Goal: Information Seeking & Learning: Learn about a topic

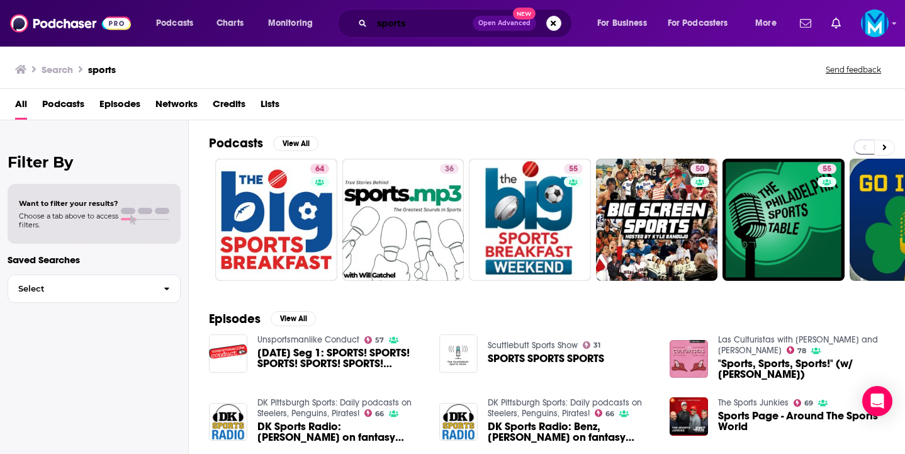
click at [392, 21] on input "sports" at bounding box center [422, 23] width 101 height 20
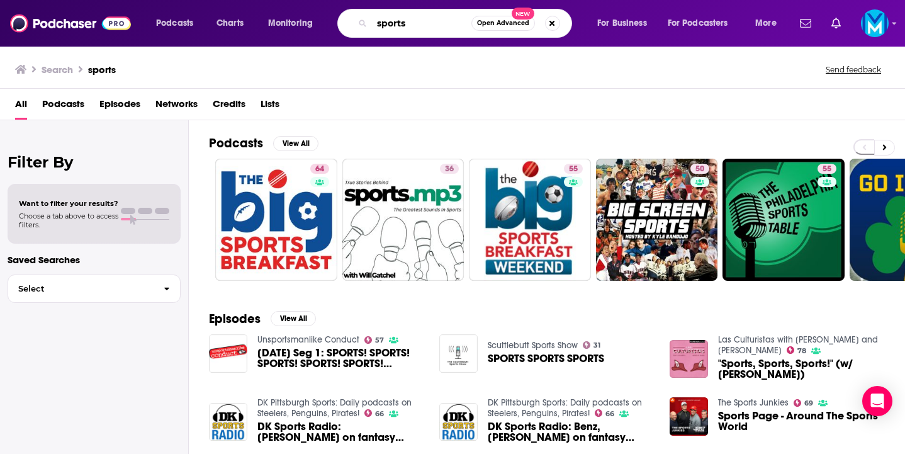
click at [392, 21] on input "sports" at bounding box center [421, 23] width 99 height 20
paste input "The Real Estate Syndication Show"
type input "The Real Estate Syndication Show"
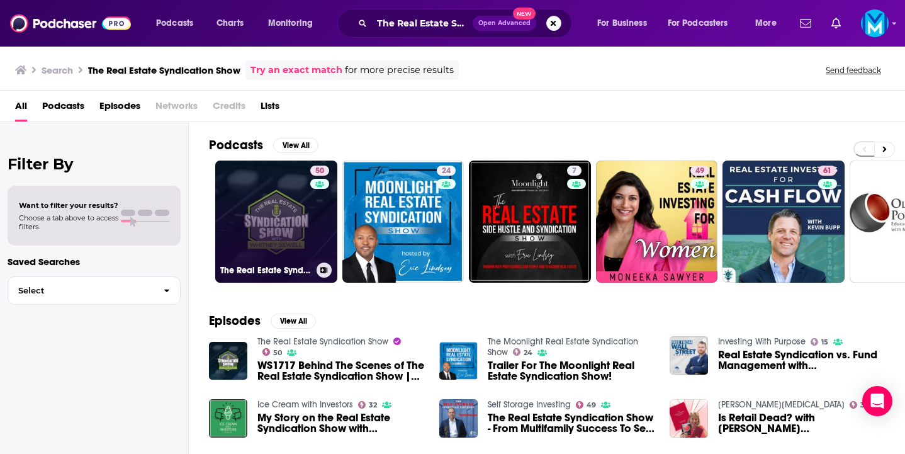
click at [260, 225] on link "50 The Real Estate Syndication Show" at bounding box center [276, 221] width 122 height 122
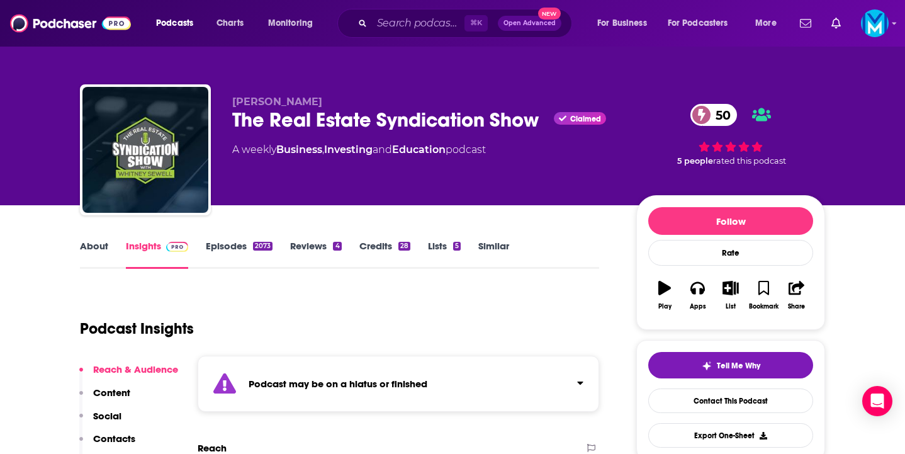
click at [237, 246] on link "Episodes 2073" at bounding box center [239, 254] width 67 height 29
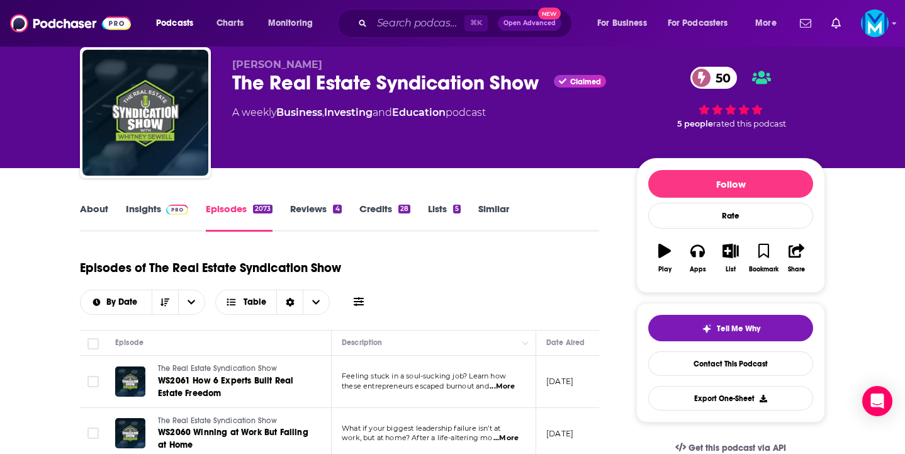
scroll to position [16, 0]
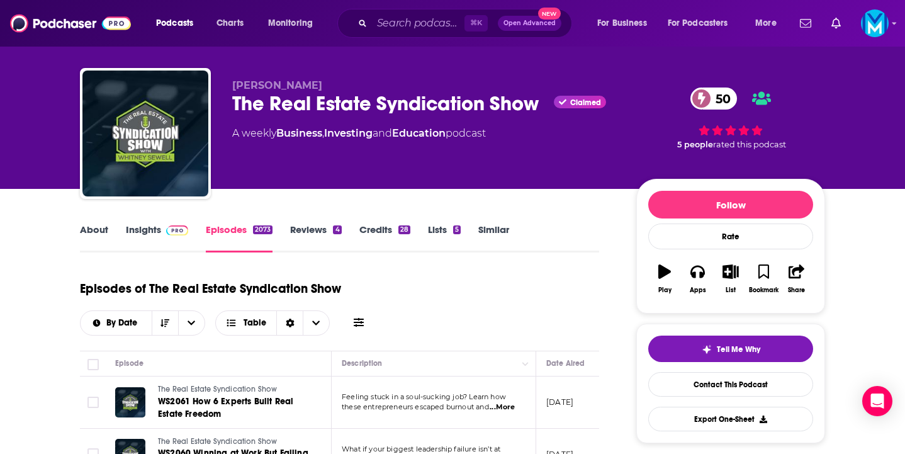
click at [150, 222] on div "About Insights Episodes 2073 Reviews 4 Credits 28 Lists 5 Similar" at bounding box center [339, 236] width 519 height 31
click at [151, 231] on link "Insights" at bounding box center [157, 237] width 62 height 29
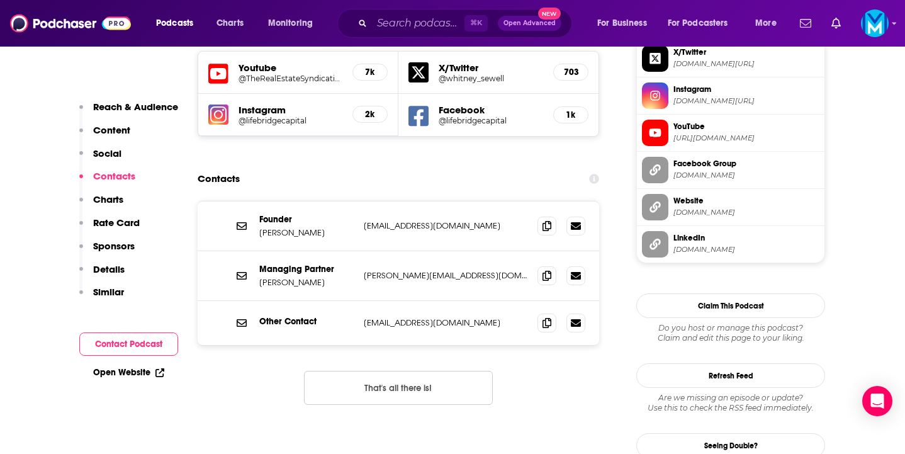
scroll to position [1257, 0]
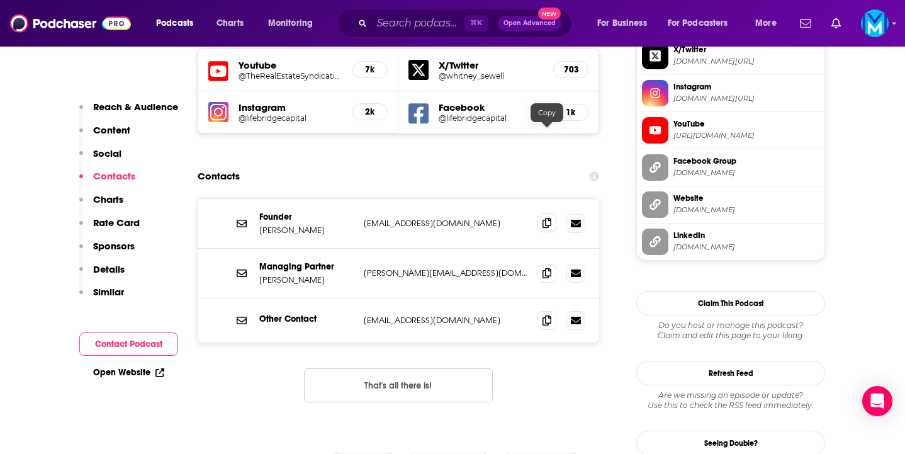
click at [546, 218] on icon at bounding box center [546, 223] width 9 height 10
click at [421, 20] on input "Search podcasts, credits, & more..." at bounding box center [418, 23] width 92 height 20
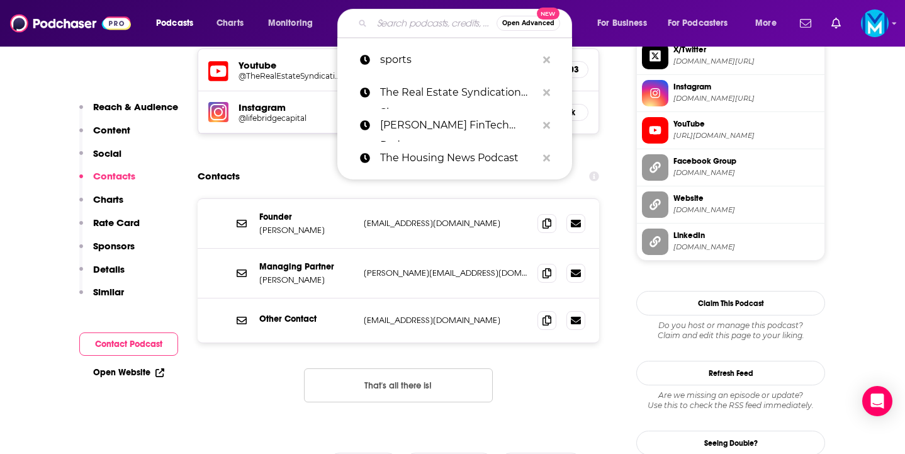
paste input "The Investor’s Podcast Network"
type input "The Investor’s Podcast Network"
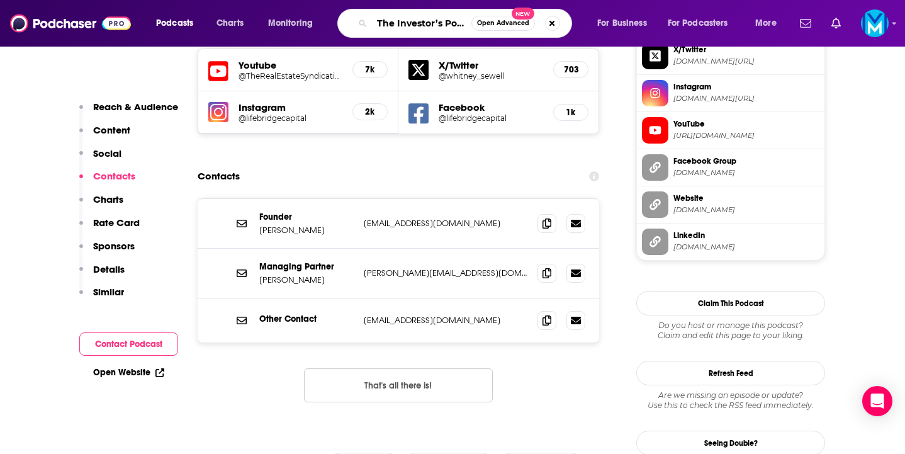
scroll to position [0, 58]
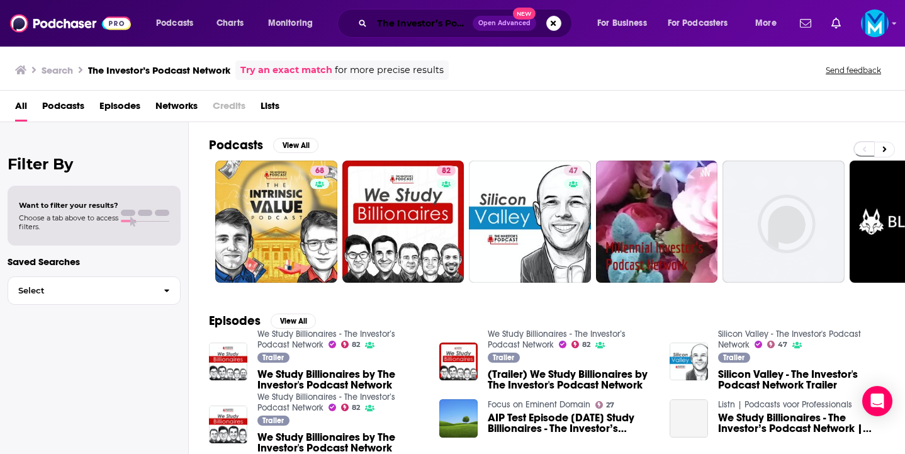
click at [399, 27] on input "The Investor’s Podcast Network" at bounding box center [422, 23] width 101 height 20
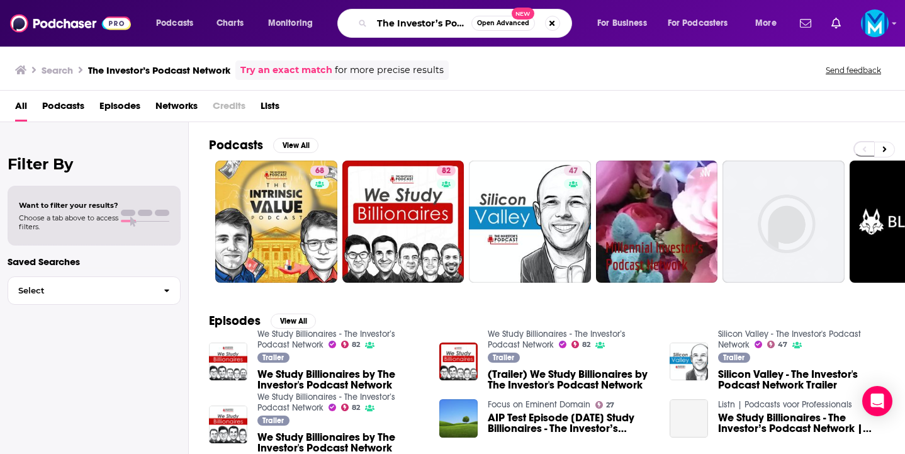
click at [399, 27] on input "The Investor’s Podcast Network" at bounding box center [421, 23] width 99 height 20
paste input "American Banker Podcast"
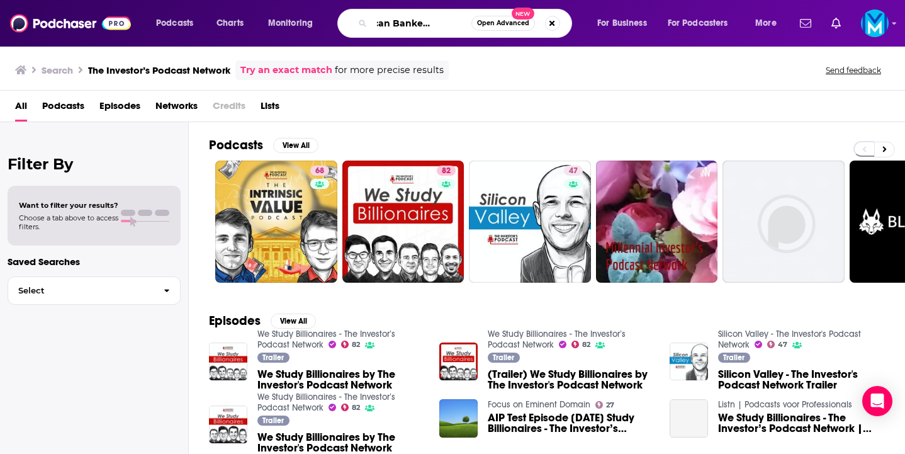
type input "American Banker Podcast"
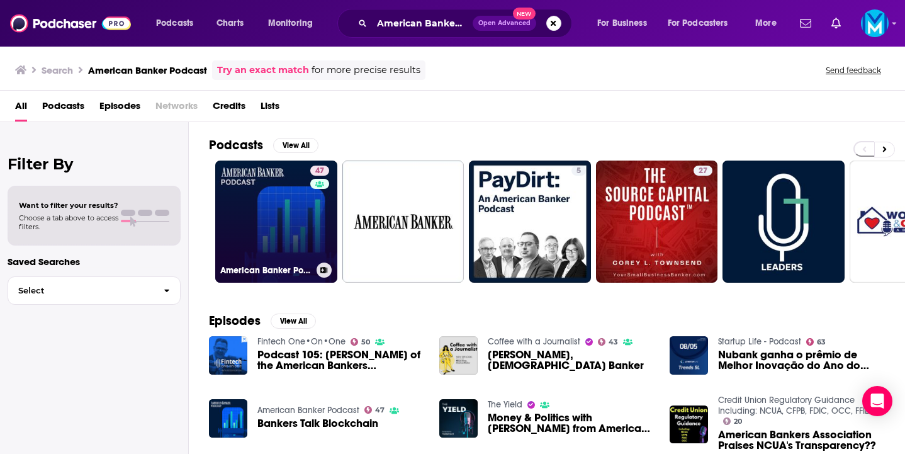
click at [276, 208] on link "47 American Banker Podcast" at bounding box center [276, 221] width 122 height 122
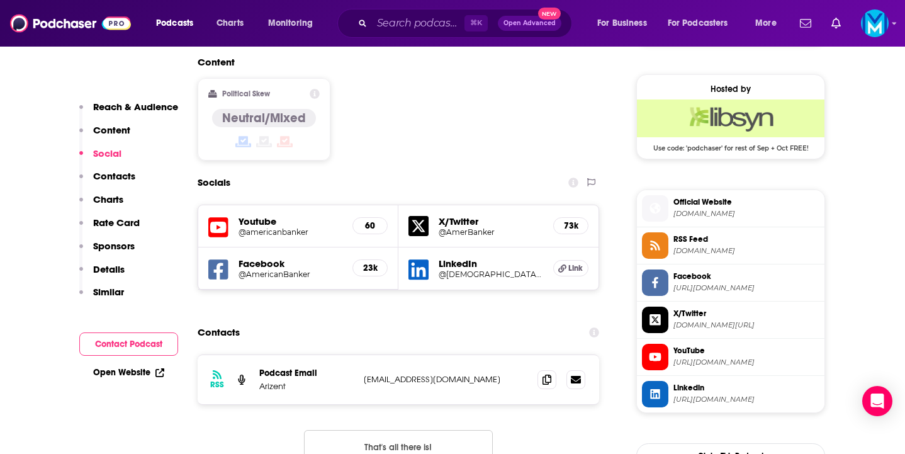
scroll to position [1002, 0]
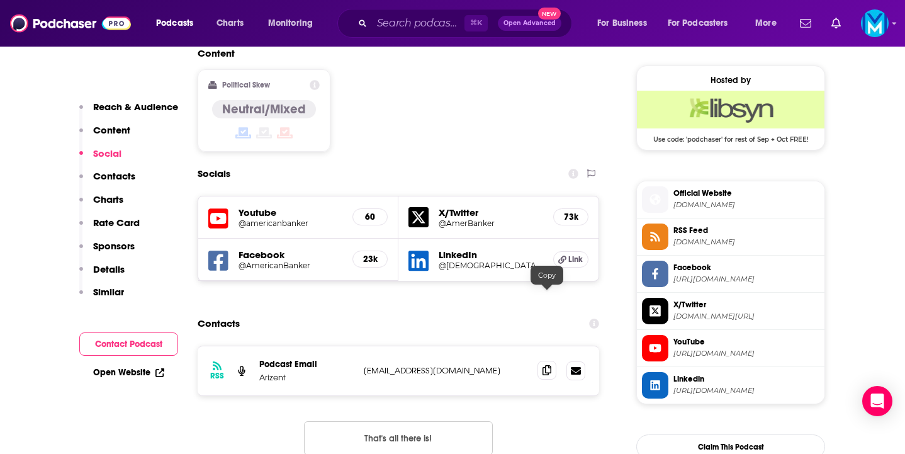
click at [547, 365] on icon at bounding box center [546, 370] width 9 height 10
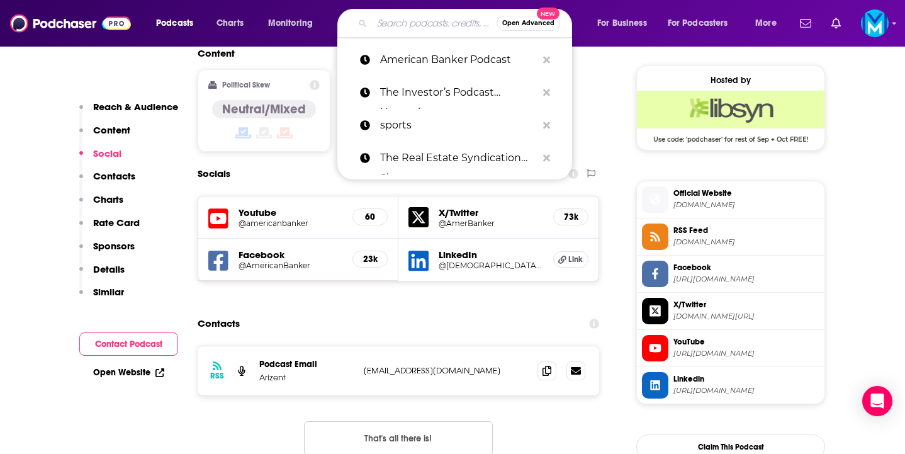
click at [391, 31] on input "Search podcasts, credits, & more..." at bounding box center [434, 23] width 125 height 20
paste input "Odd Lots"
type input "Odd Lots"
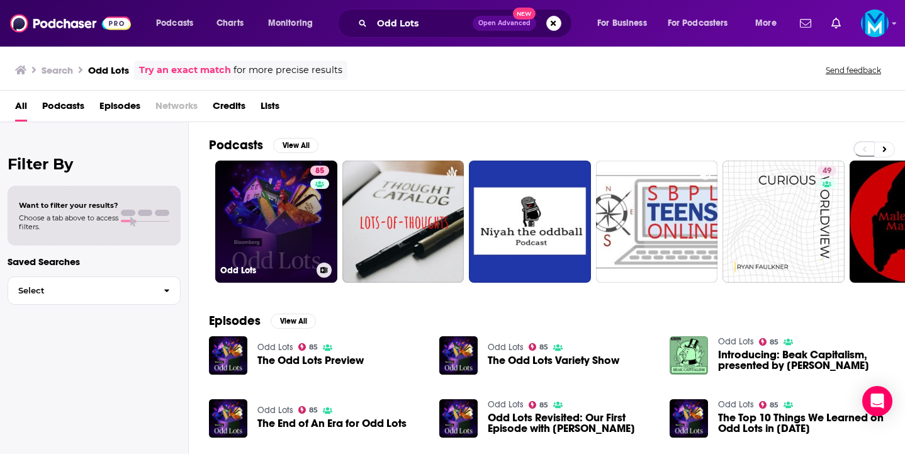
click at [281, 213] on link "85 Odd Lots" at bounding box center [276, 221] width 122 height 122
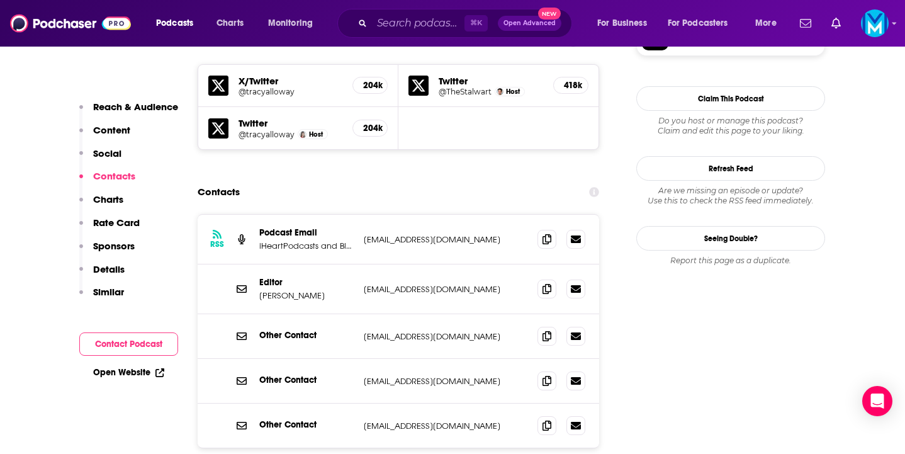
scroll to position [1125, 0]
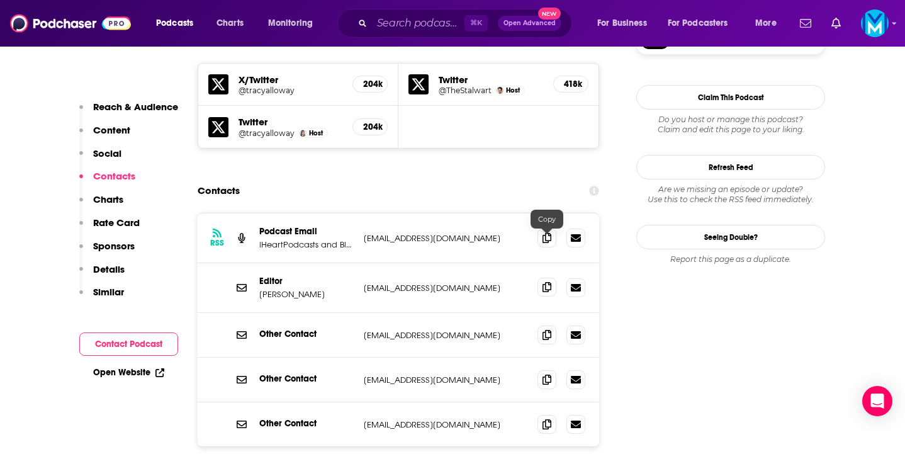
click at [547, 282] on icon at bounding box center [546, 287] width 9 height 10
click at [372, 179] on div "Contacts" at bounding box center [398, 191] width 401 height 24
click at [548, 232] on icon at bounding box center [546, 237] width 9 height 10
click at [415, 29] on input "Search podcasts, credits, & more..." at bounding box center [418, 23] width 92 height 20
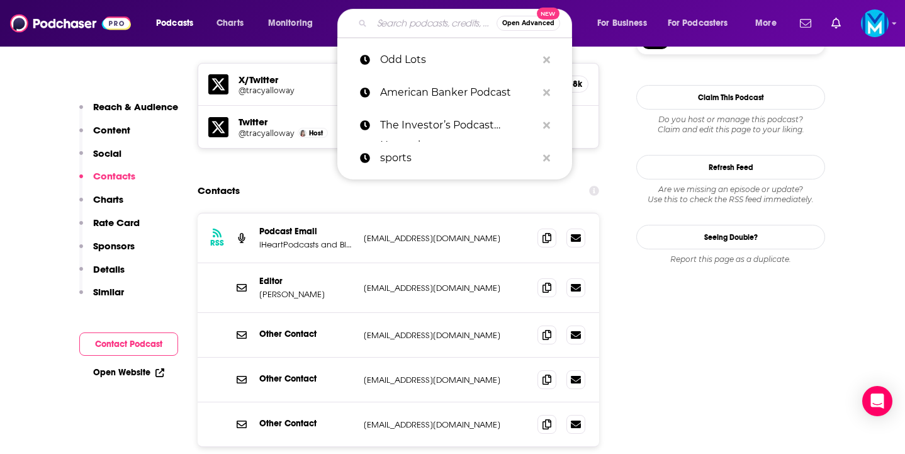
paste input "Planet Money"
type input "Planet Money"
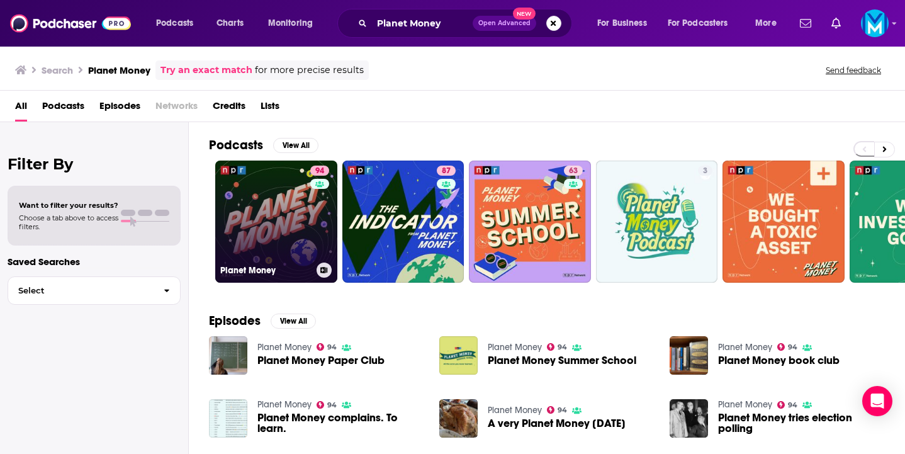
click at [268, 222] on link "94 Planet Money" at bounding box center [276, 221] width 122 height 122
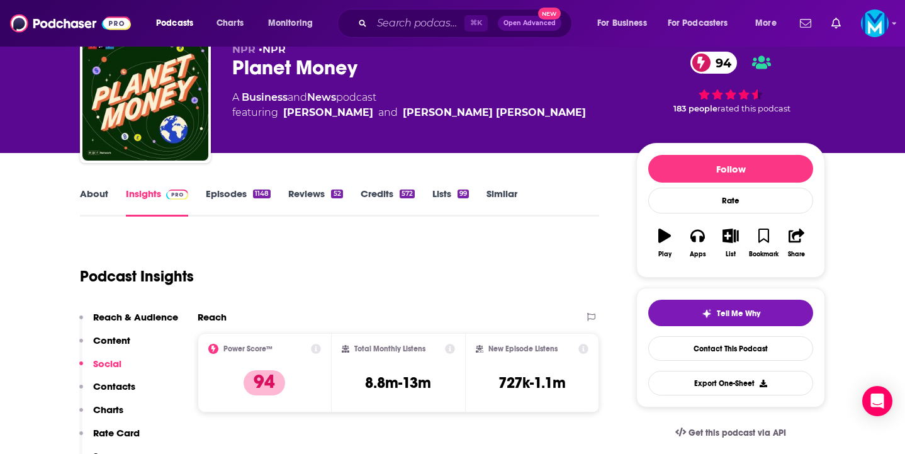
scroll to position [8, 0]
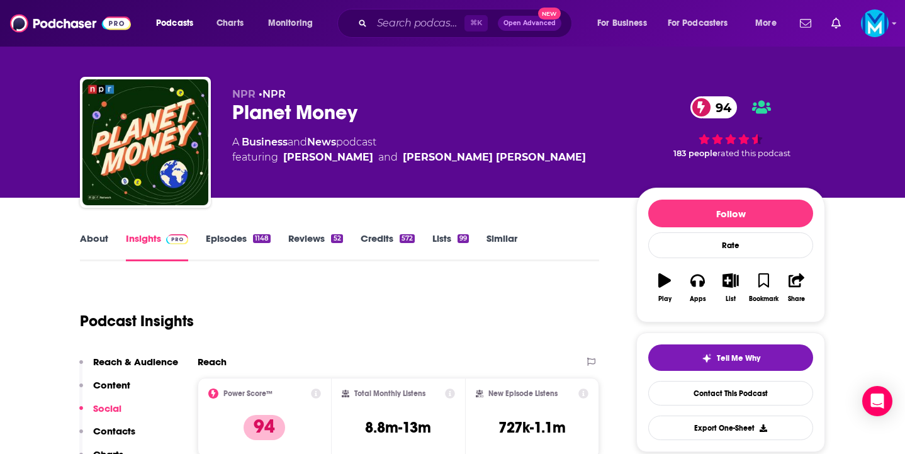
click at [89, 242] on link "About" at bounding box center [94, 246] width 28 height 29
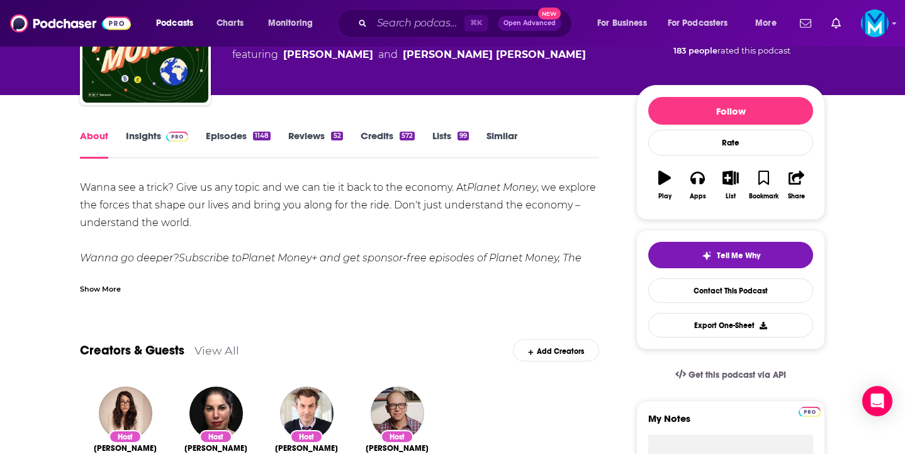
scroll to position [101, 0]
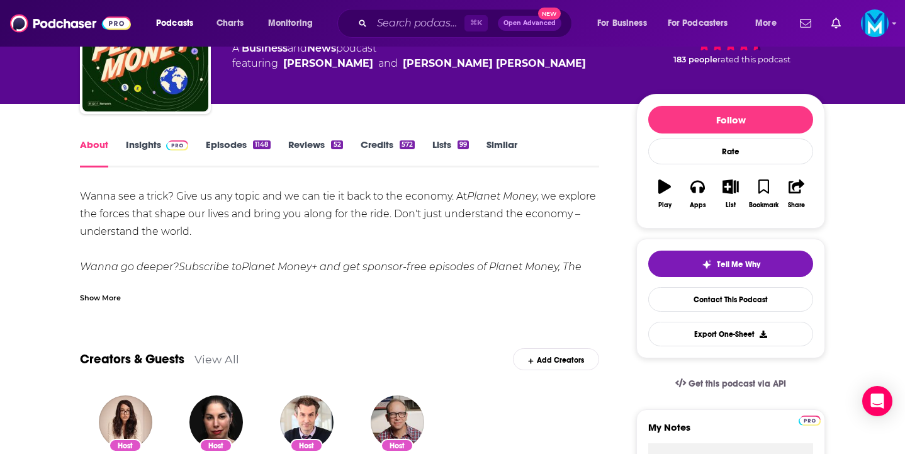
click at [240, 140] on link "Episodes 1148" at bounding box center [238, 152] width 65 height 29
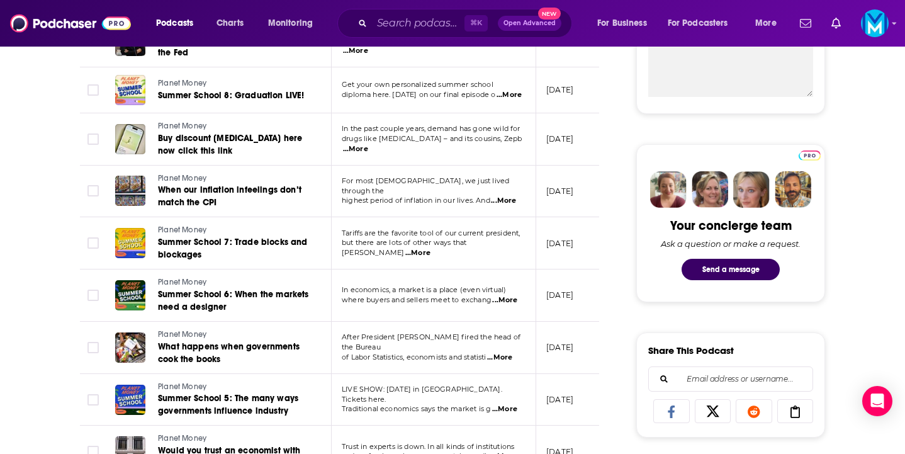
scroll to position [505, 0]
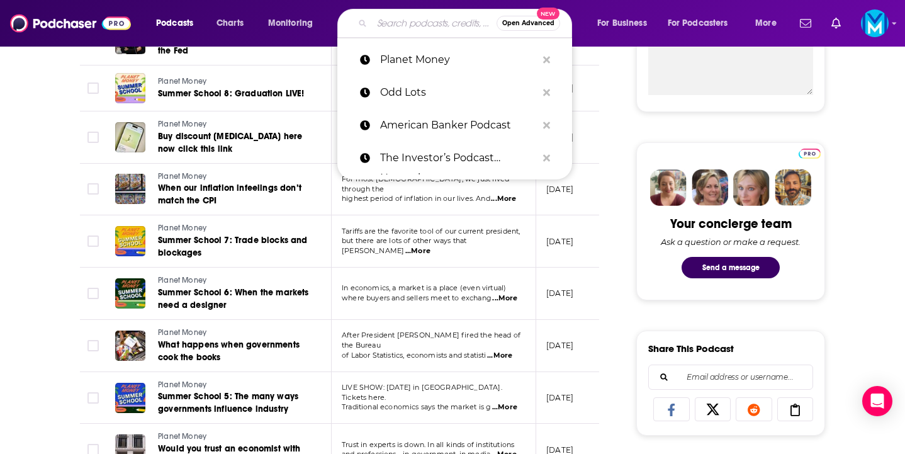
click at [402, 29] on input "Search podcasts, credits, & more..." at bounding box center [434, 23] width 125 height 20
paste input "The [PERSON_NAME] Show"
type input "The [PERSON_NAME] Show"
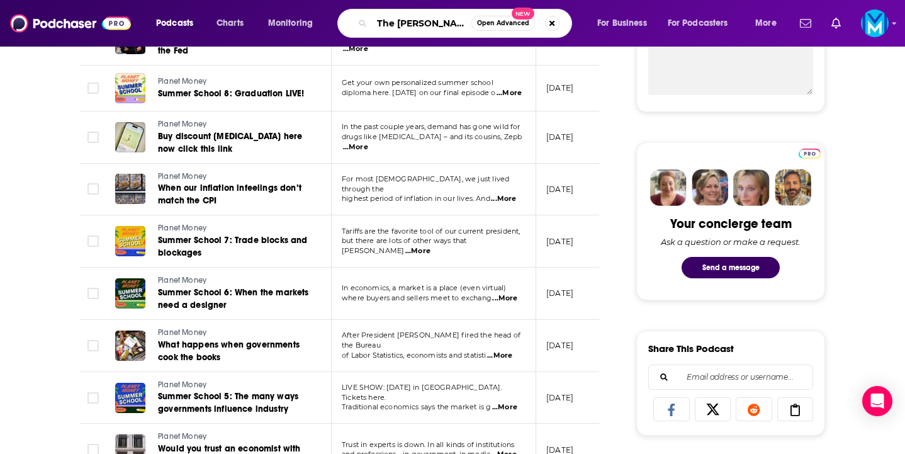
scroll to position [0, 10]
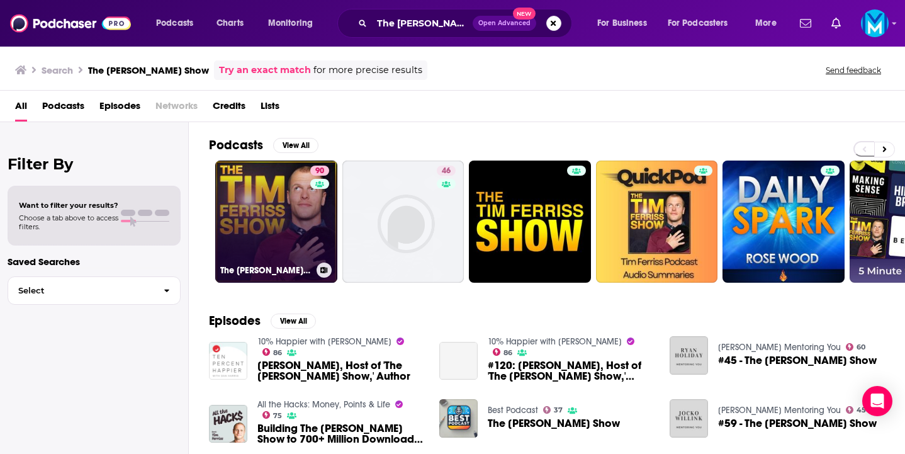
click at [284, 216] on link "90 The [PERSON_NAME] Show" at bounding box center [276, 221] width 122 height 122
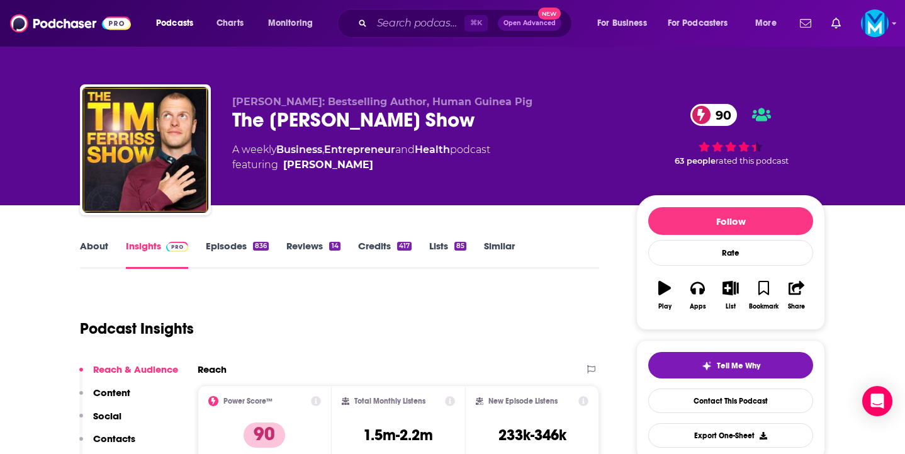
click at [97, 242] on link "About" at bounding box center [94, 254] width 28 height 29
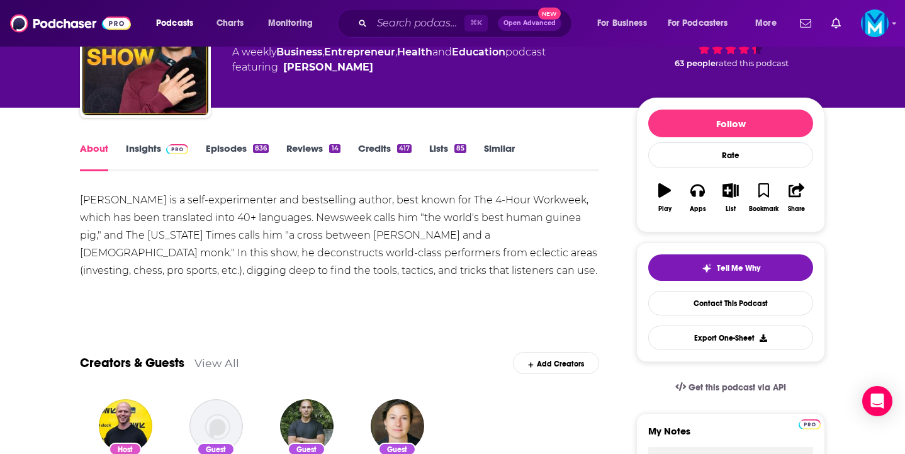
scroll to position [98, 0]
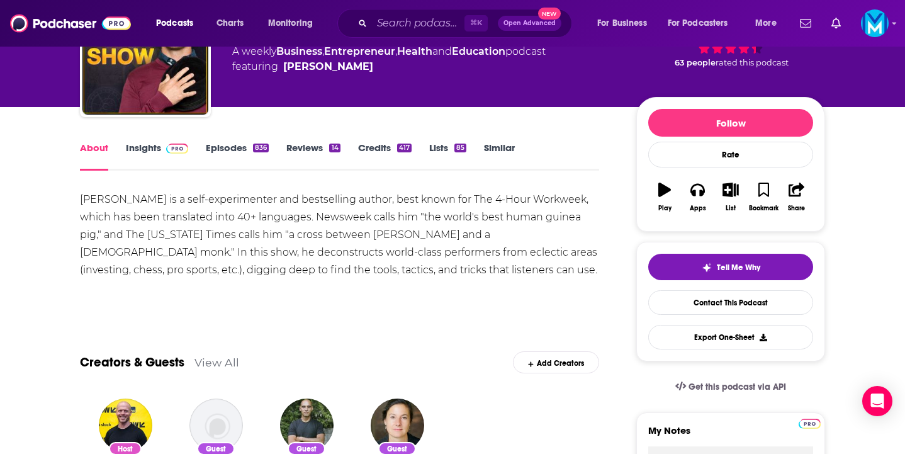
click at [243, 150] on link "Episodes 836" at bounding box center [237, 156] width 63 height 29
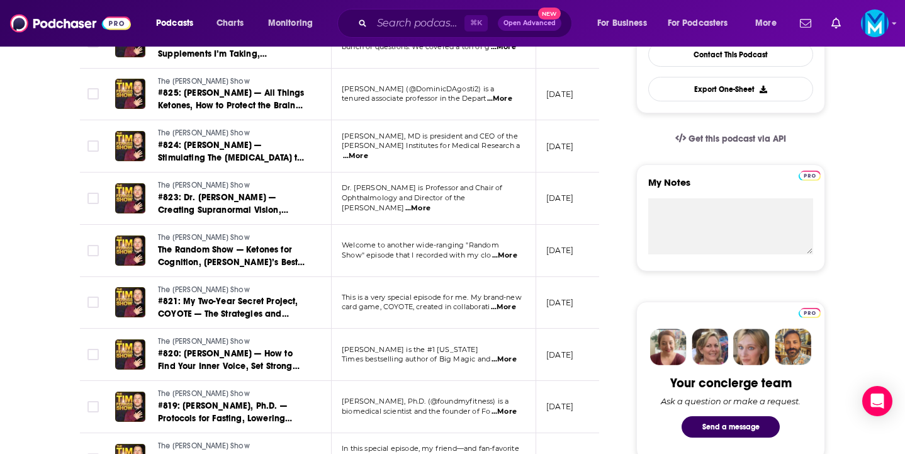
scroll to position [384, 0]
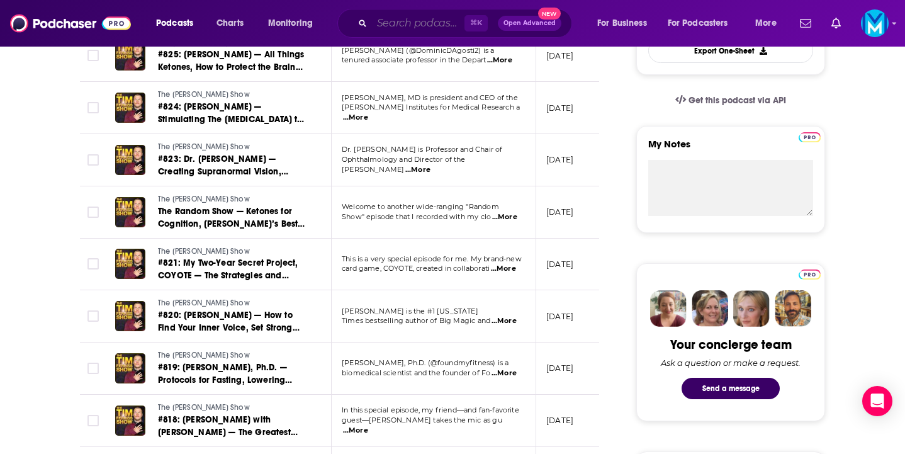
click at [398, 21] on input "Search podcasts, credits, & more..." at bounding box center [418, 23] width 92 height 20
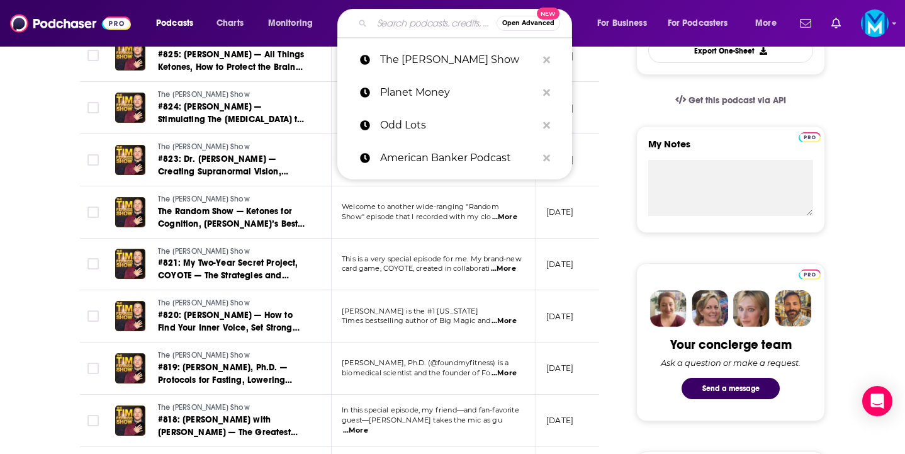
paste input "Masters of Scale ([PERSON_NAME])"
type input "Masters of Scale ([PERSON_NAME])"
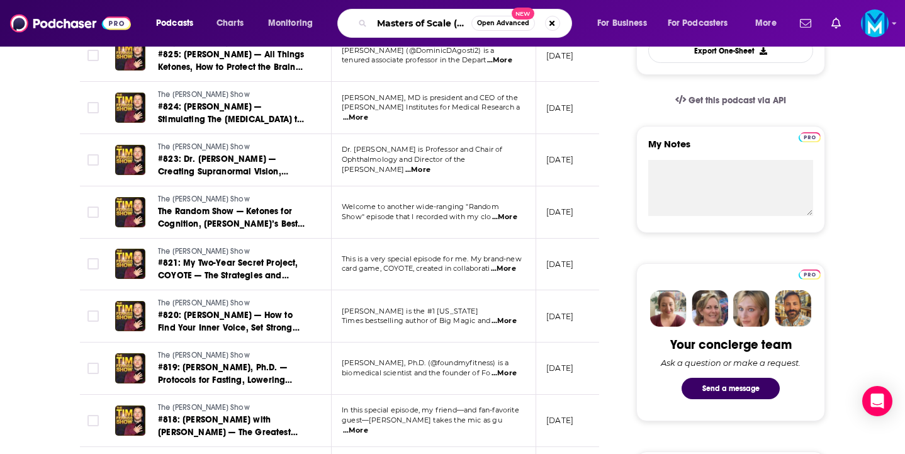
scroll to position [0, 60]
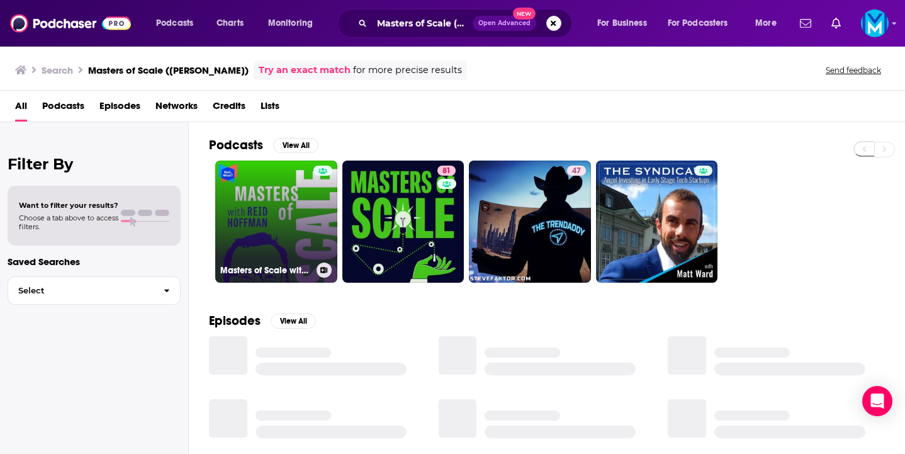
click at [267, 222] on link "Masters of Scale with [PERSON_NAME]" at bounding box center [276, 221] width 122 height 122
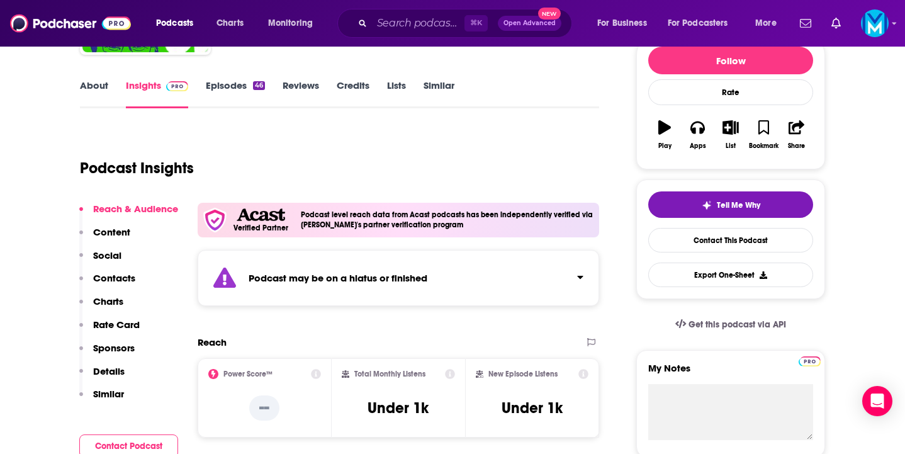
scroll to position [123, 0]
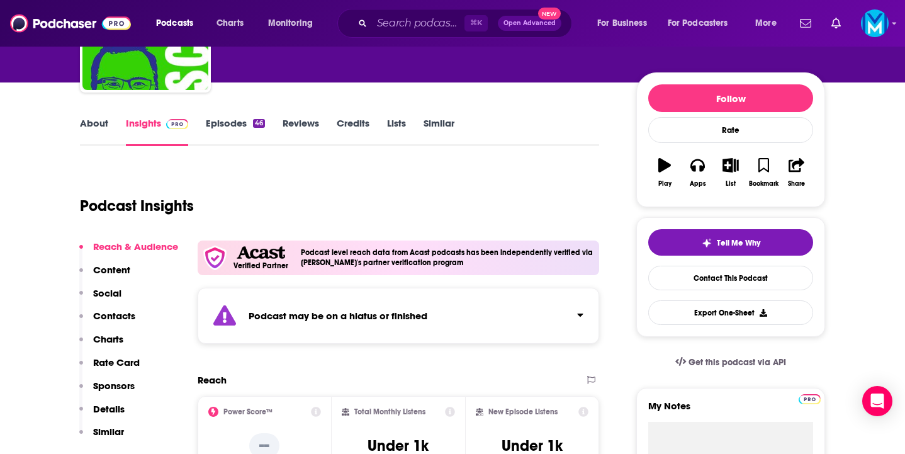
click at [238, 121] on link "Episodes 46" at bounding box center [235, 131] width 59 height 29
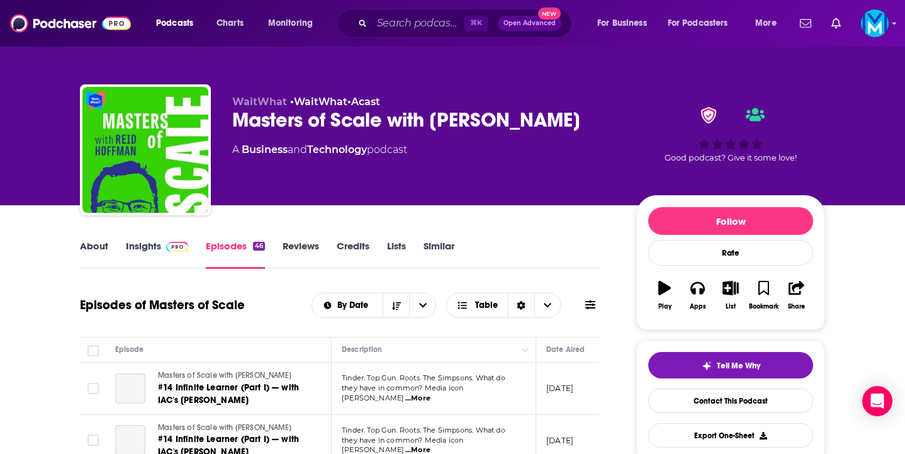
scroll to position [230, 0]
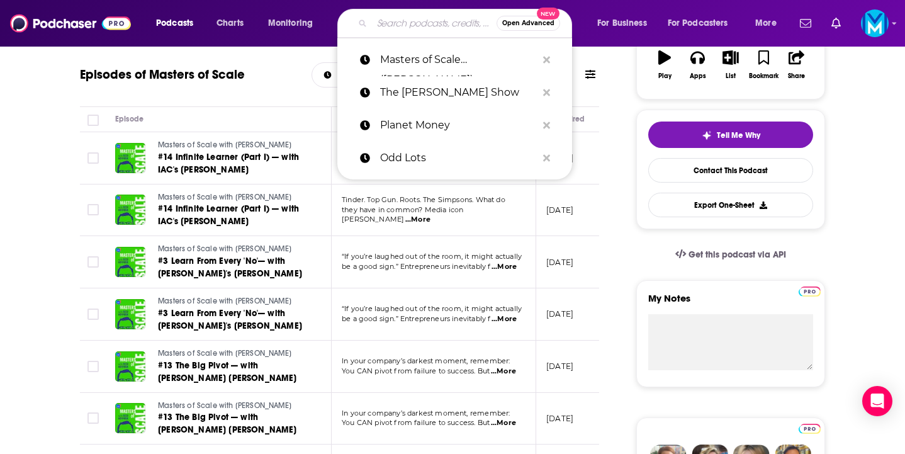
click at [433, 24] on input "Search podcasts, credits, & more..." at bounding box center [434, 23] width 125 height 20
paste input "The [PERSON_NAME] Show"
type input "The [PERSON_NAME] Show"
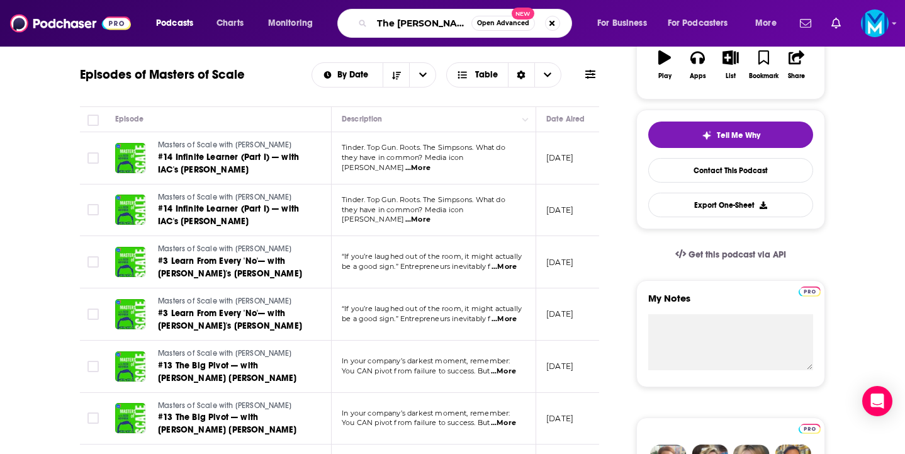
scroll to position [0, 3]
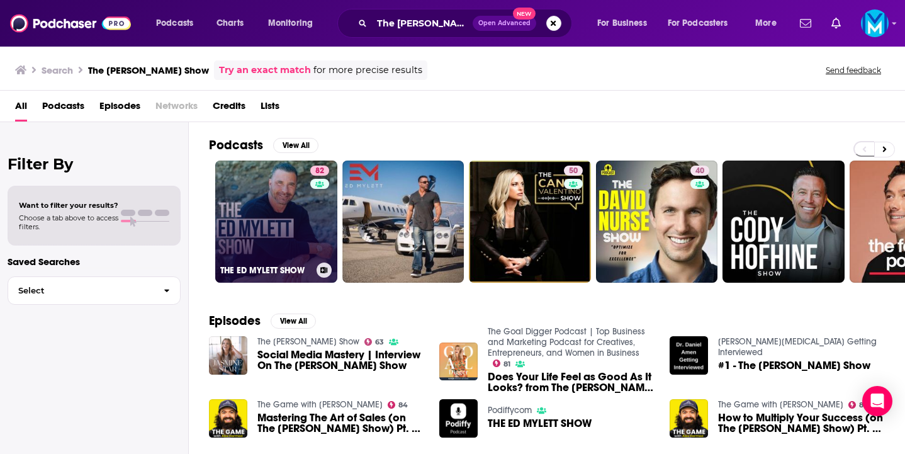
click at [272, 220] on link "82 THE [PERSON_NAME] SHOW" at bounding box center [276, 221] width 122 height 122
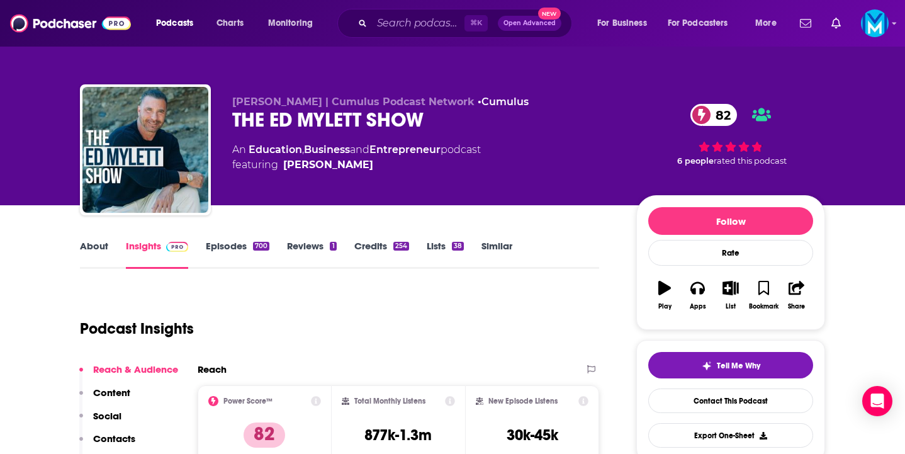
click at [94, 243] on link "About" at bounding box center [94, 254] width 28 height 29
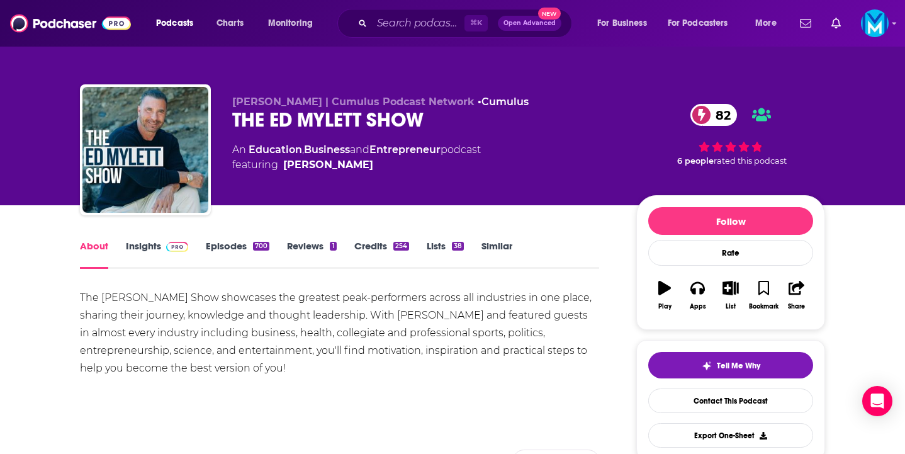
click at [233, 243] on link "Episodes 700" at bounding box center [238, 254] width 64 height 29
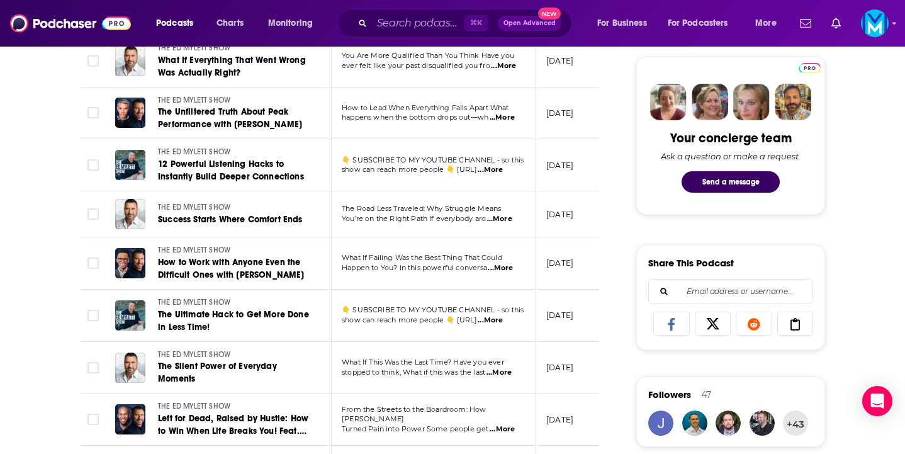
scroll to position [593, 0]
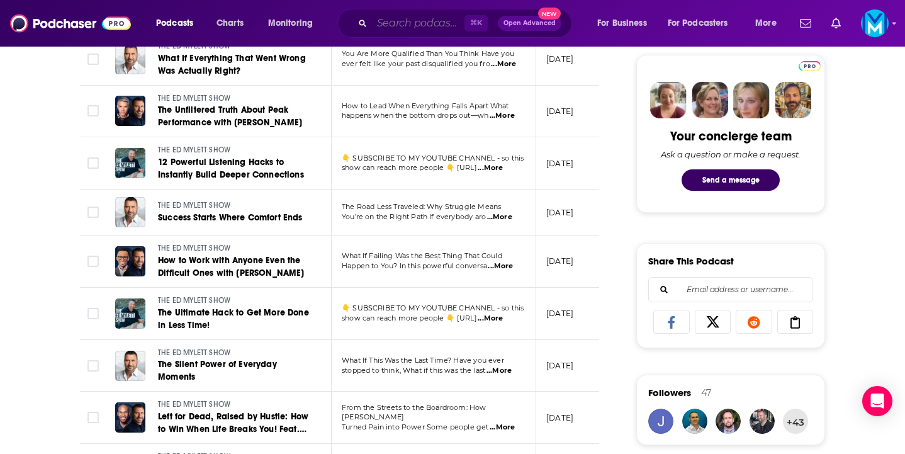
click at [418, 19] on input "Search podcasts, credits, & more..." at bounding box center [418, 23] width 92 height 20
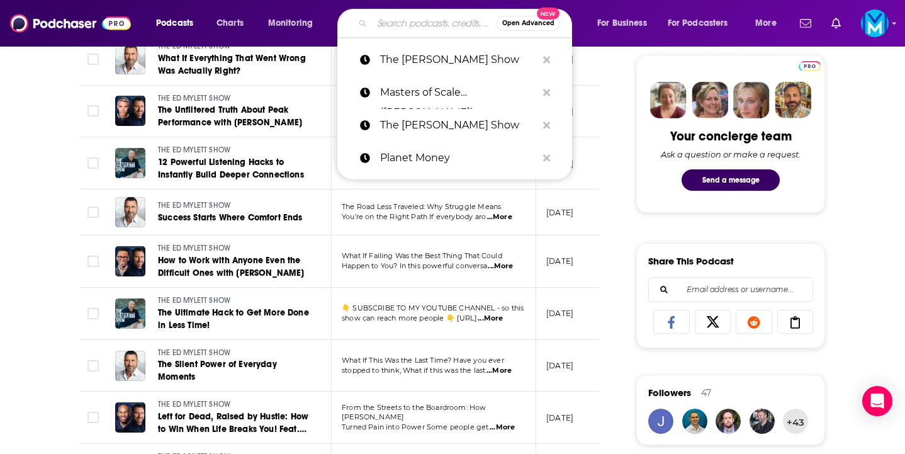
paste input "WorkLife with [PERSON_NAME]"
type input "WorkLife with [PERSON_NAME]"
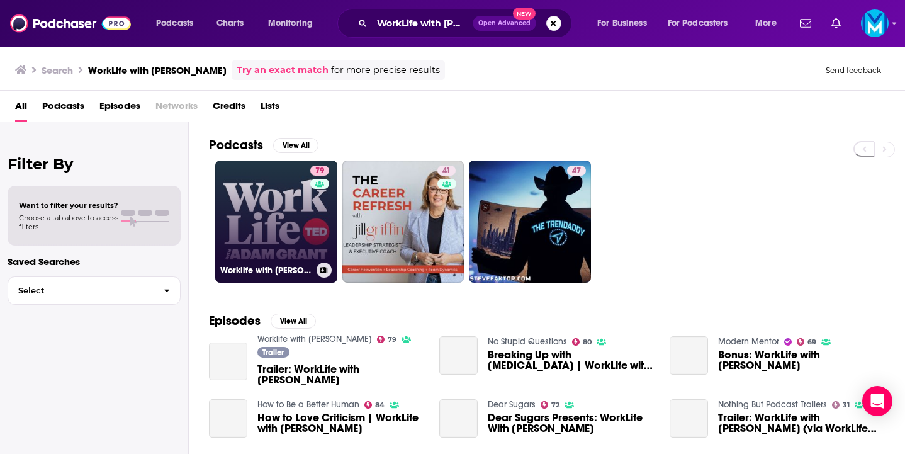
click at [269, 224] on link "79 Worklife with [PERSON_NAME]" at bounding box center [276, 221] width 122 height 122
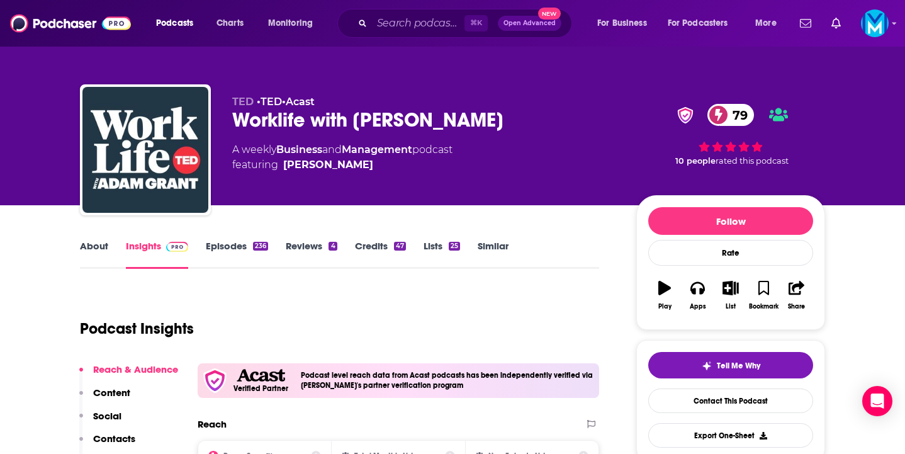
click at [94, 250] on link "About" at bounding box center [94, 254] width 28 height 29
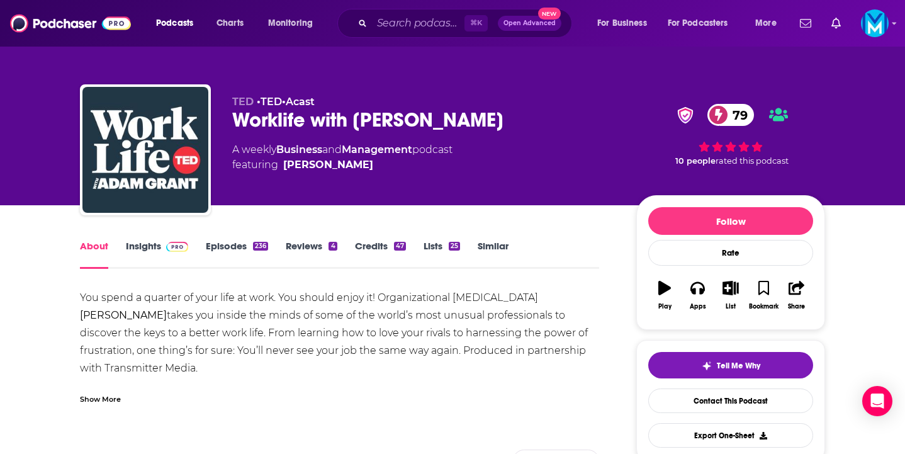
click at [207, 248] on link "Episodes 236" at bounding box center [237, 254] width 62 height 29
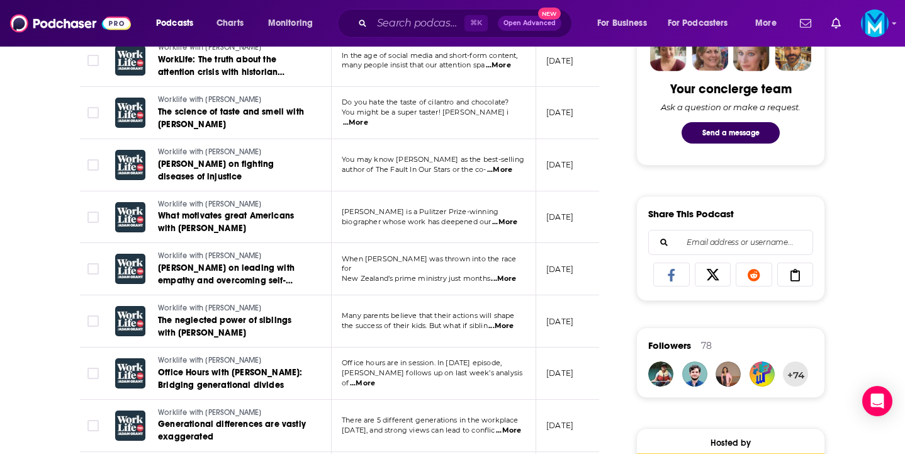
scroll to position [640, 0]
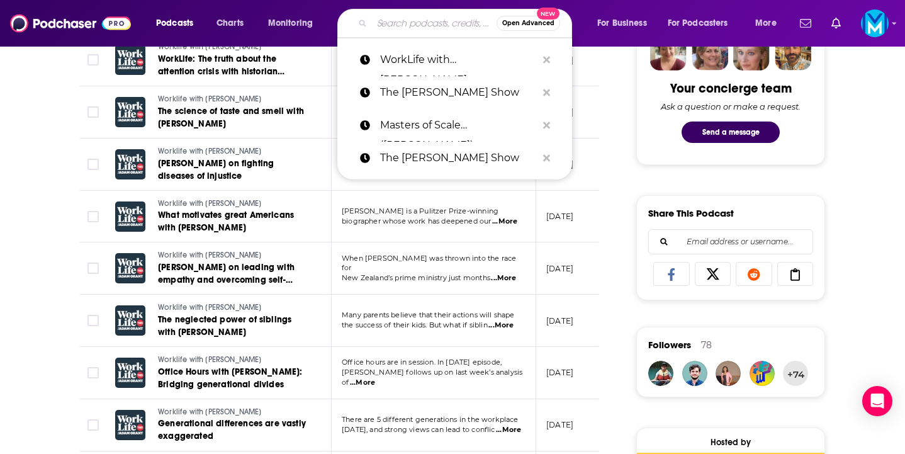
click at [387, 19] on input "Search podcasts, credits, & more..." at bounding box center [434, 23] width 125 height 20
paste input "Acquired"
type input "Acquired"
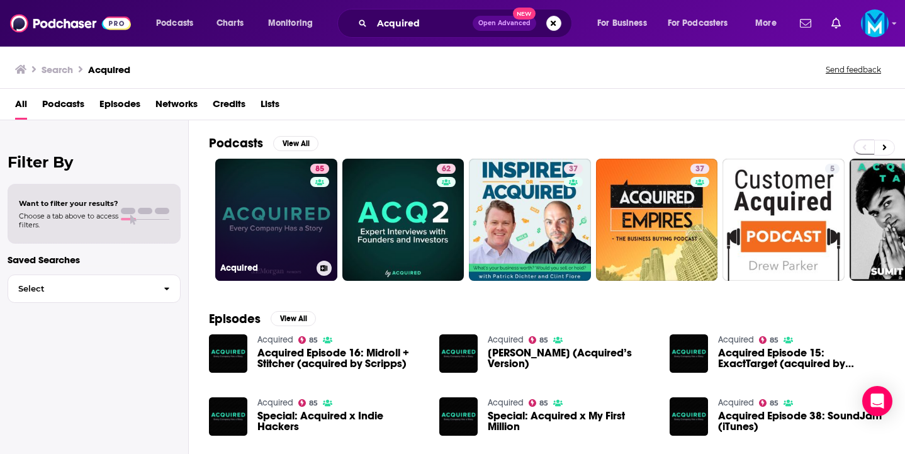
click at [285, 228] on link "85 Acquired" at bounding box center [276, 220] width 122 height 122
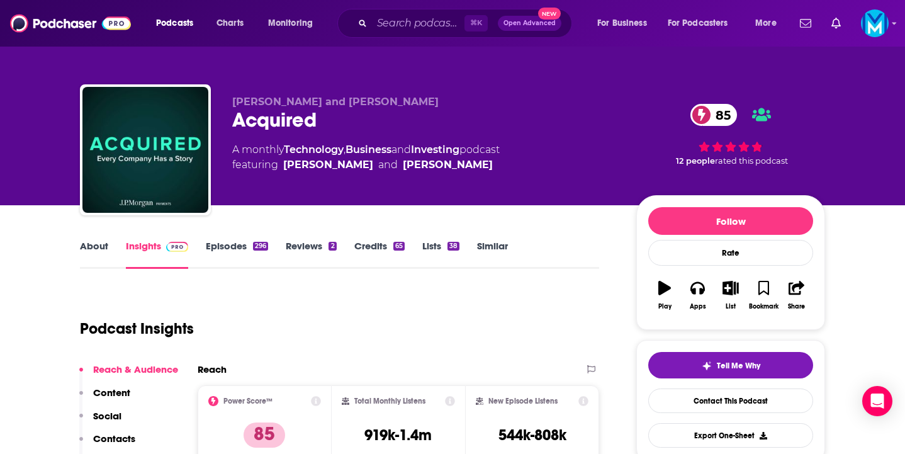
click at [94, 248] on link "About" at bounding box center [94, 254] width 28 height 29
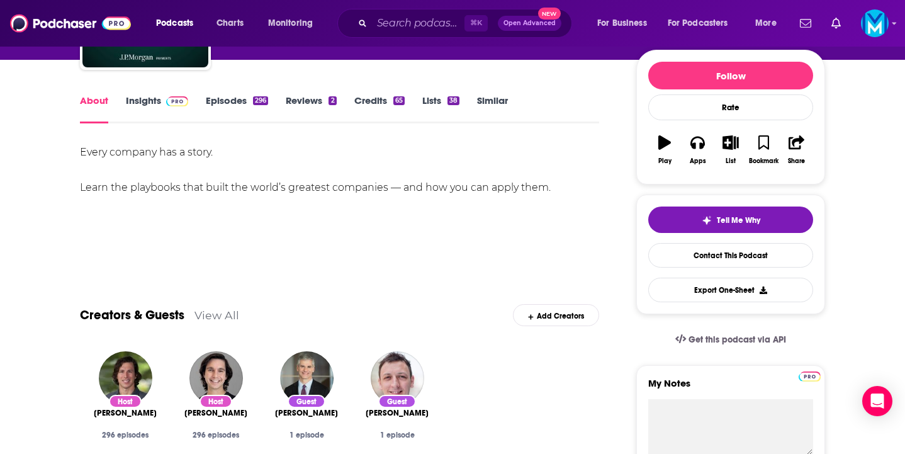
scroll to position [150, 0]
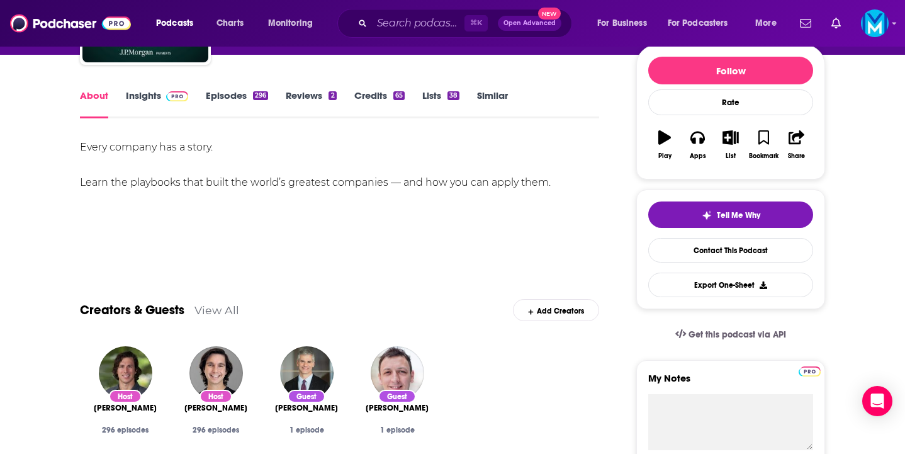
click at [159, 99] on link "Insights" at bounding box center [157, 103] width 62 height 29
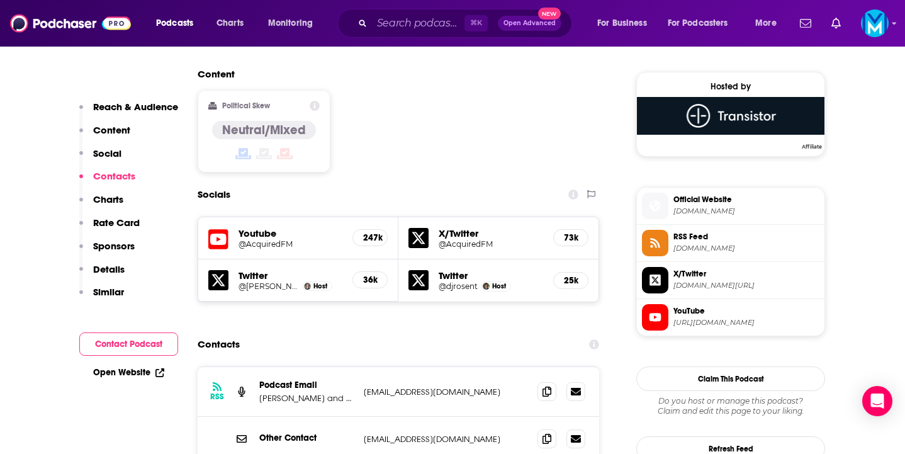
scroll to position [1035, 0]
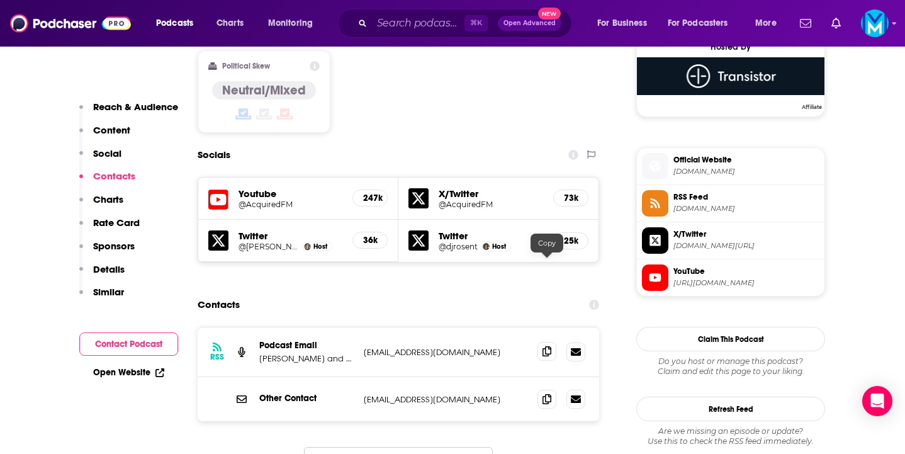
click at [549, 346] on icon at bounding box center [546, 351] width 9 height 10
click at [545, 346] on icon at bounding box center [546, 351] width 9 height 10
click at [389, 24] on input "Search podcasts, credits, & more..." at bounding box center [418, 23] width 92 height 20
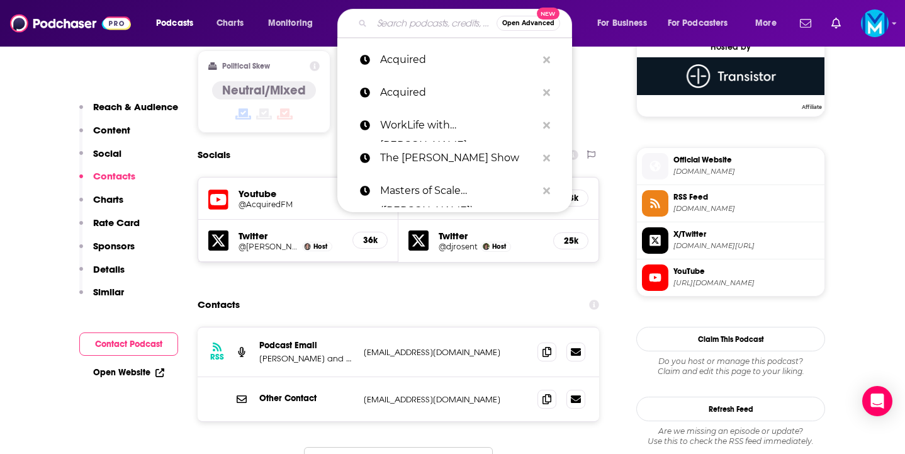
paste input "The Growth Show by HubSpot"
type input "The Growth Show by HubSpot"
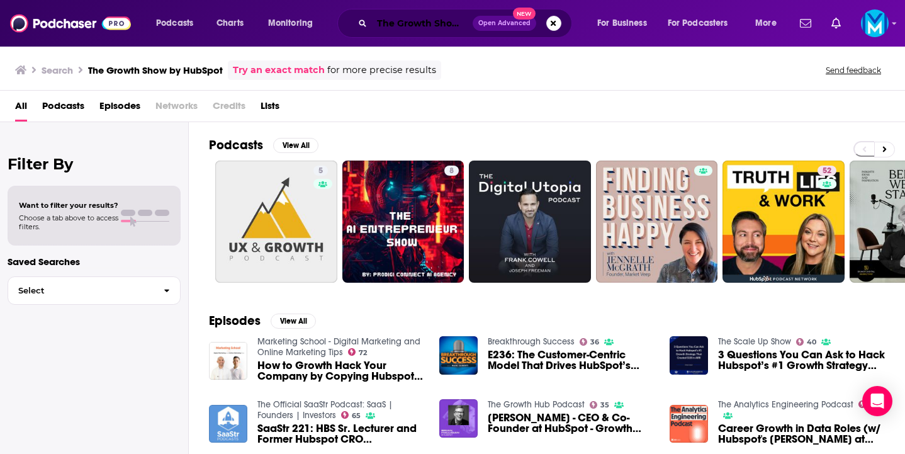
click at [431, 30] on input "The Growth Show by HubSpot" at bounding box center [422, 23] width 101 height 20
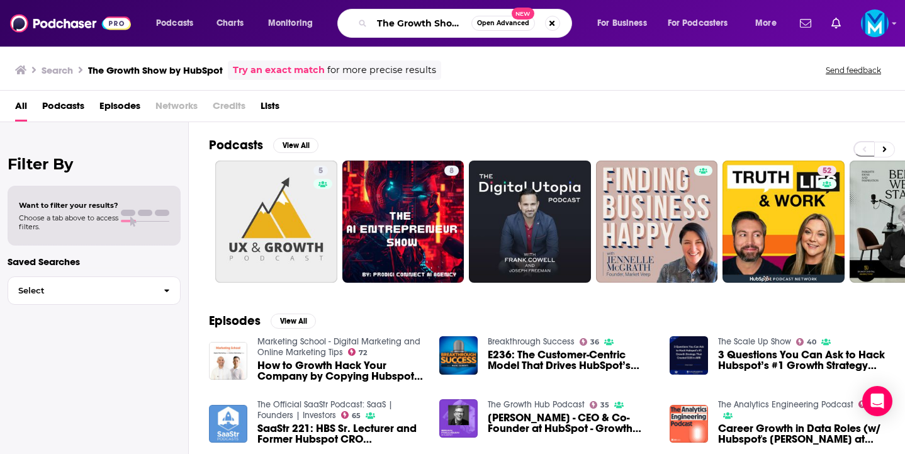
click at [431, 30] on input "The Growth Show by HubSpot" at bounding box center [421, 23] width 99 height 20
paste input "EntreLeadership Podcas"
type input "The EntreLeadership Podcast"
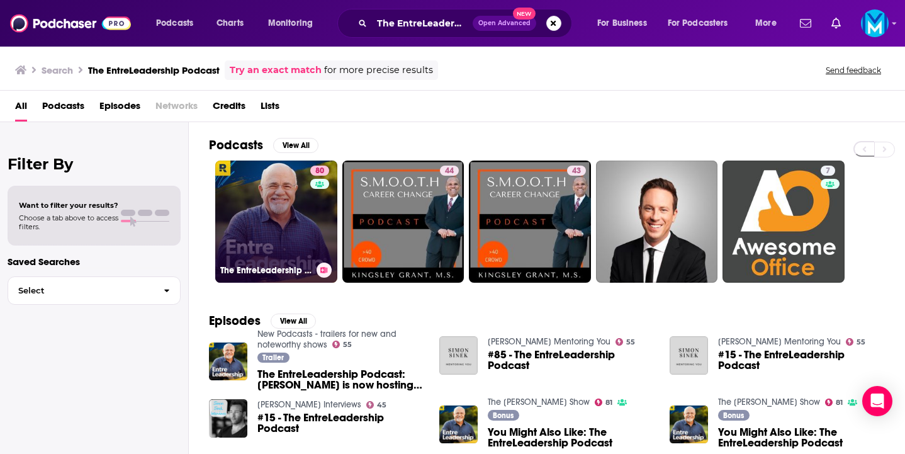
click at [262, 230] on link "80 The EntreLeadership Podcast" at bounding box center [276, 221] width 122 height 122
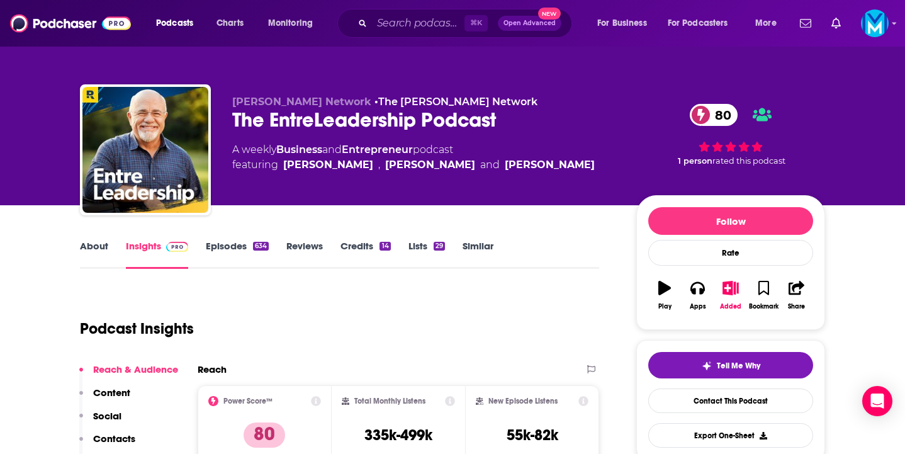
click at [98, 245] on link "About" at bounding box center [94, 254] width 28 height 29
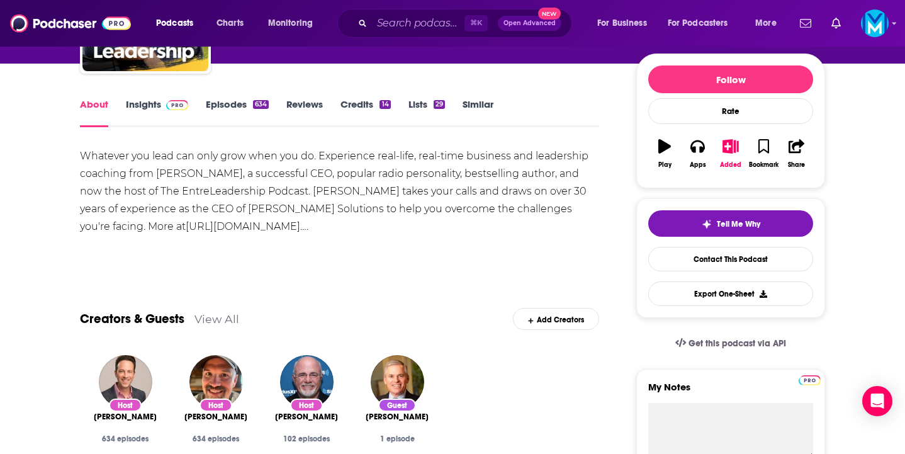
scroll to position [149, 0]
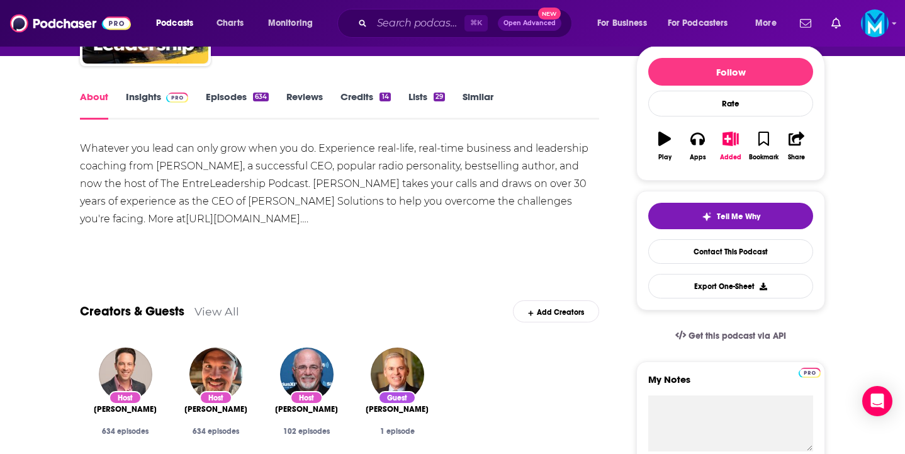
click at [233, 100] on link "Episodes 634" at bounding box center [237, 105] width 63 height 29
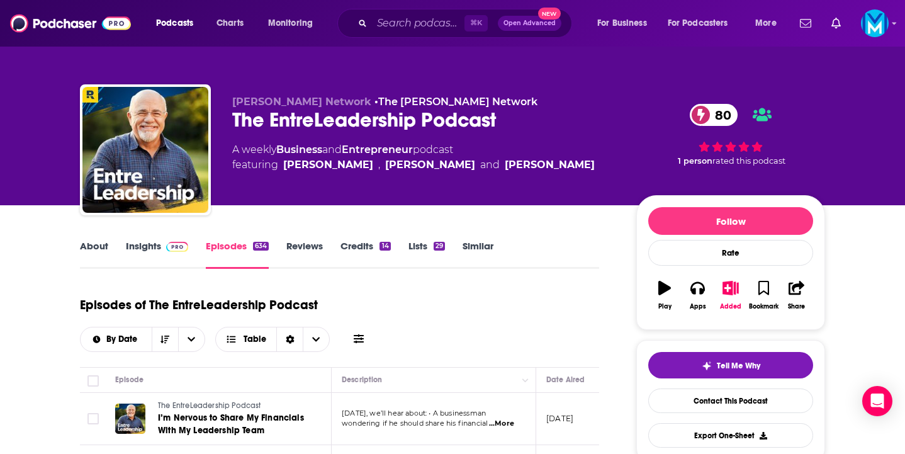
click at [144, 249] on link "Insights" at bounding box center [157, 254] width 62 height 29
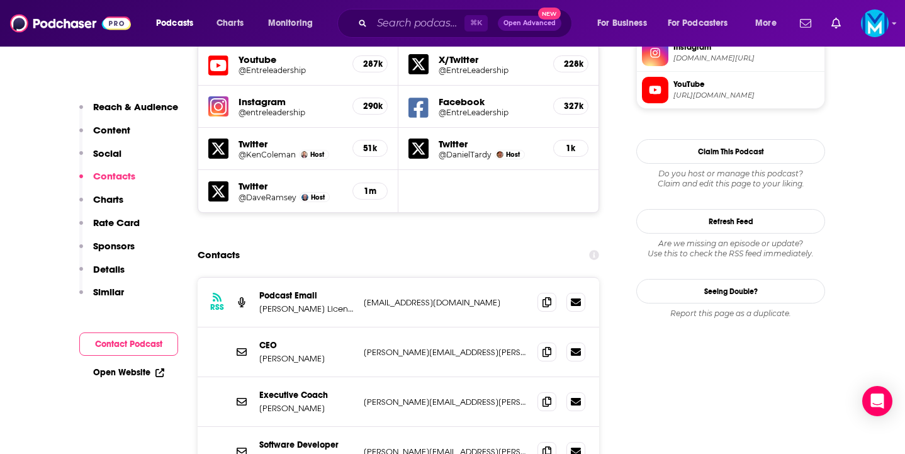
scroll to position [1196, 0]
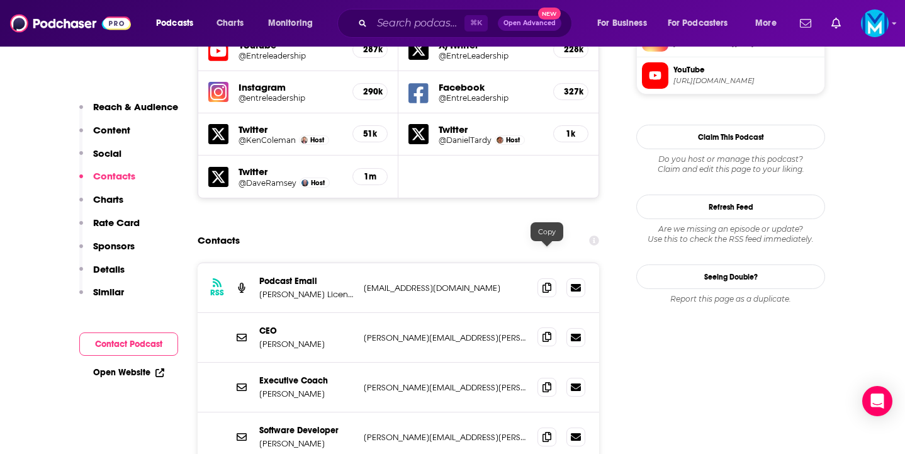
click at [549, 327] on span at bounding box center [546, 336] width 19 height 19
click at [544, 282] on icon at bounding box center [546, 287] width 9 height 10
